Goal: Entertainment & Leisure: Consume media (video, audio)

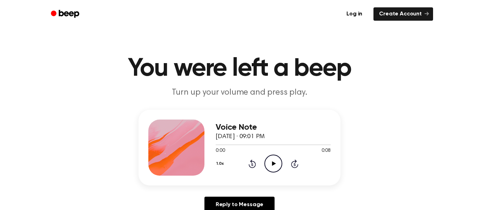
click at [272, 166] on icon "Play Audio" at bounding box center [273, 164] width 18 height 18
click at [272, 166] on icon "Pause Audio" at bounding box center [273, 164] width 18 height 18
click at [267, 166] on icon "Play Audio" at bounding box center [273, 164] width 18 height 18
click at [267, 166] on icon "Pause Audio" at bounding box center [273, 164] width 18 height 18
click at [267, 164] on icon "Play Audio" at bounding box center [273, 164] width 18 height 18
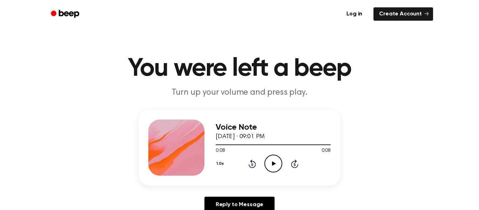
click at [267, 164] on icon "Play Audio" at bounding box center [273, 164] width 18 height 18
click at [267, 164] on icon "Pause Audio" at bounding box center [273, 164] width 18 height 18
click at [269, 161] on icon "Play Audio" at bounding box center [273, 164] width 18 height 18
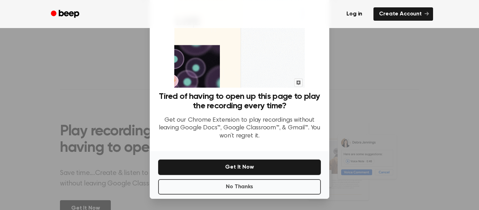
scroll to position [33, 0]
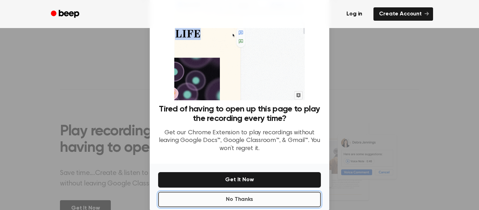
click at [259, 195] on button "No Thanks" at bounding box center [239, 199] width 163 height 15
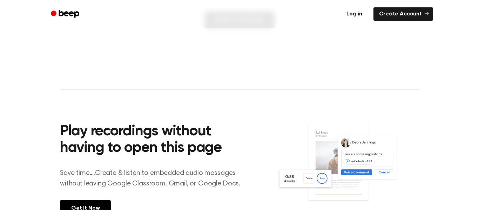
scroll to position [0, 0]
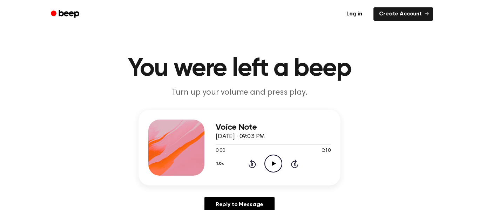
click at [269, 163] on icon "Play Audio" at bounding box center [273, 164] width 18 height 18
click at [270, 163] on icon "Pause Audio" at bounding box center [273, 164] width 18 height 18
click at [273, 164] on icon at bounding box center [274, 163] width 4 height 5
click at [273, 164] on icon "Pause Audio" at bounding box center [273, 164] width 18 height 18
click at [272, 168] on icon "Play Audio" at bounding box center [273, 164] width 18 height 18
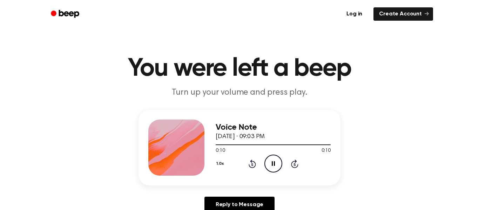
click at [272, 168] on icon "Pause Audio" at bounding box center [273, 164] width 18 height 18
click at [267, 161] on icon "Play Audio" at bounding box center [273, 164] width 18 height 18
click at [267, 161] on icon "Pause Audio" at bounding box center [273, 164] width 18 height 18
click at [273, 164] on icon at bounding box center [274, 163] width 4 height 5
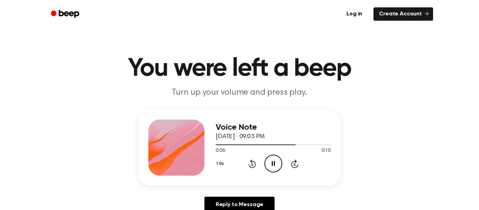
click at [273, 164] on icon "Pause Audio" at bounding box center [273, 164] width 18 height 18
click at [277, 163] on icon "Play Audio" at bounding box center [273, 164] width 18 height 18
click at [277, 163] on icon "Pause Audio" at bounding box center [273, 164] width 18 height 18
click at [283, 160] on div "1.0x Rewind 5 seconds Play Audio Skip 5 seconds" at bounding box center [272, 164] width 115 height 18
click at [276, 159] on icon "Play Audio" at bounding box center [273, 164] width 18 height 18
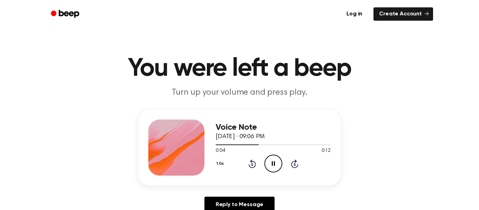
click at [276, 159] on icon "Pause Audio" at bounding box center [273, 164] width 18 height 18
click at [276, 159] on icon "Play Audio" at bounding box center [273, 164] width 18 height 18
click at [276, 160] on icon "Pause Audio" at bounding box center [273, 164] width 18 height 18
click at [278, 163] on icon "Play Audio" at bounding box center [273, 164] width 18 height 18
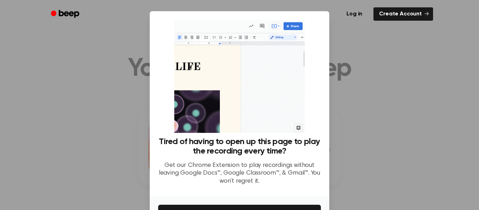
scroll to position [45, 0]
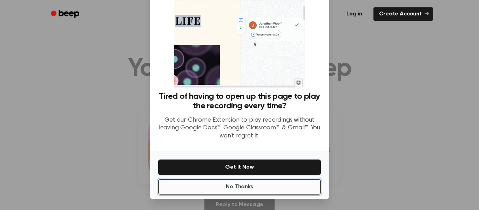
click at [247, 184] on button "No Thanks" at bounding box center [239, 186] width 163 height 15
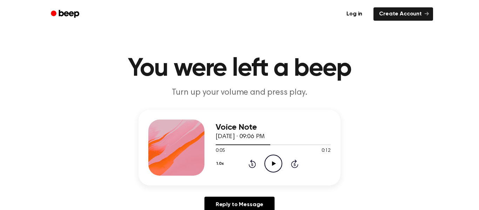
click at [251, 163] on icon "Rewind 5 seconds" at bounding box center [252, 163] width 8 height 9
click at [274, 165] on icon "Play Audio" at bounding box center [273, 164] width 18 height 18
click at [274, 165] on icon at bounding box center [273, 163] width 3 height 5
click at [252, 158] on div "1.0x Rewind 5 seconds Play Audio Skip 5 seconds" at bounding box center [272, 164] width 115 height 18
click at [253, 163] on icon "Rewind 5 seconds" at bounding box center [252, 163] width 8 height 9
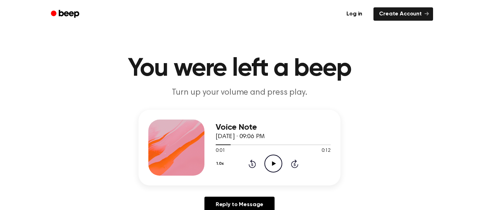
click at [257, 167] on div "1.0x Rewind 5 seconds Play Audio Skip 5 seconds" at bounding box center [272, 164] width 115 height 18
click at [248, 165] on icon at bounding box center [251, 163] width 7 height 8
click at [272, 164] on icon at bounding box center [274, 163] width 4 height 5
click at [272, 164] on icon at bounding box center [273, 163] width 3 height 5
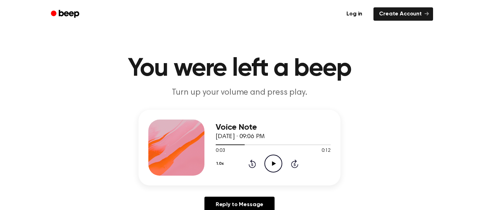
click at [272, 164] on icon at bounding box center [274, 163] width 4 height 5
click at [272, 164] on icon at bounding box center [273, 163] width 3 height 5
click at [276, 169] on icon "Play Audio" at bounding box center [273, 164] width 18 height 18
click at [276, 171] on icon "Pause Audio" at bounding box center [273, 164] width 18 height 18
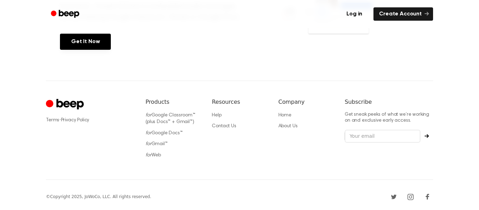
scroll to position [0, 0]
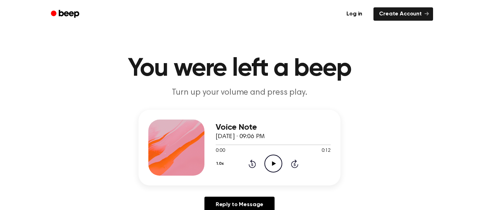
click at [275, 165] on icon "Play Audio" at bounding box center [273, 164] width 18 height 18
click at [294, 162] on icon at bounding box center [294, 163] width 7 height 8
click at [293, 162] on icon "Skip 5 seconds" at bounding box center [294, 163] width 8 height 9
